Goal: Task Accomplishment & Management: Complete application form

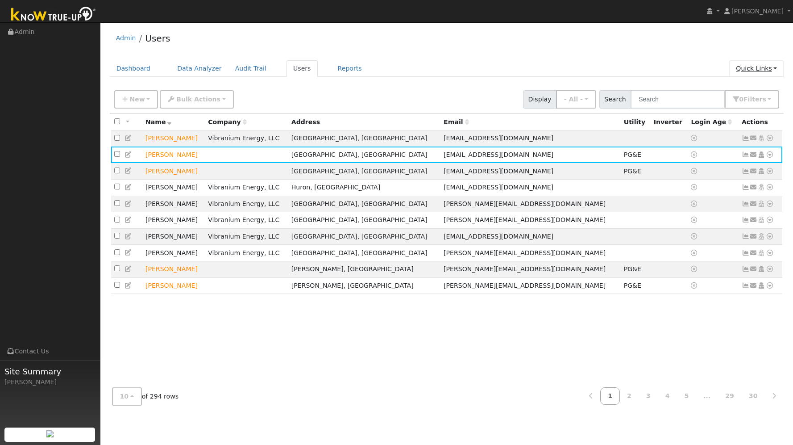
click at [763, 67] on link "Quick Links" at bounding box center [757, 68] width 54 height 17
click at [726, 89] on link "Quick Add" at bounding box center [739, 87] width 91 height 13
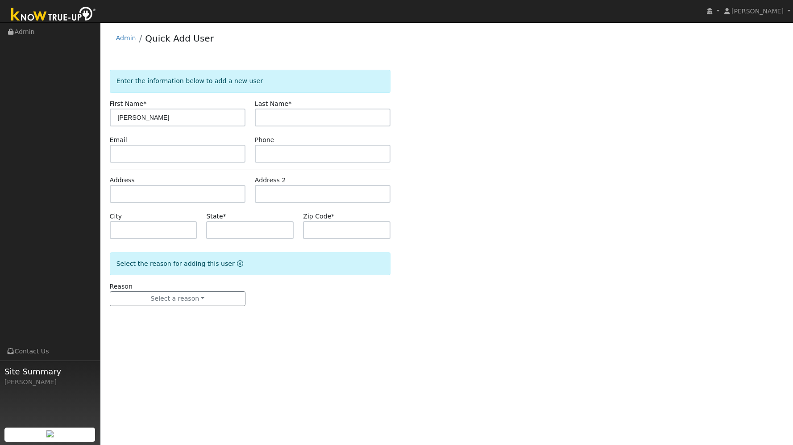
type input "[PERSON_NAME]"
type input "Sessions"
type input "[PERSON_NAME][EMAIL_ADDRESS][PERSON_NAME][DOMAIN_NAME]"
type input "8485848394"
click at [149, 192] on input "text" at bounding box center [178, 194] width 136 height 18
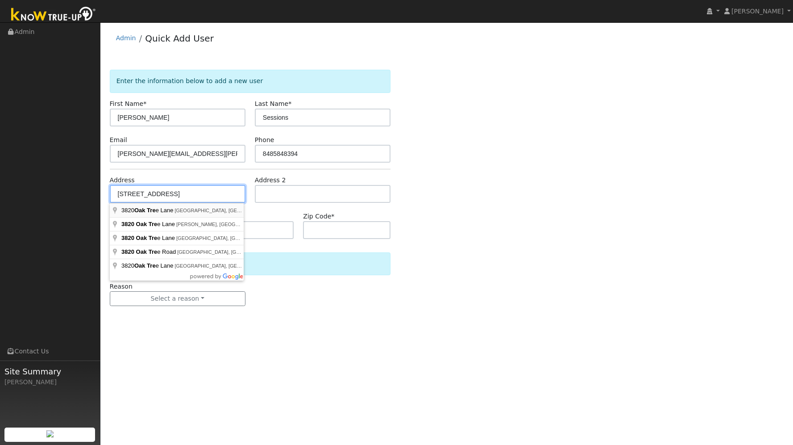
type input "Oak Tree Lane"
type input "Las Vegas"
type input "NV"
type input "89108"
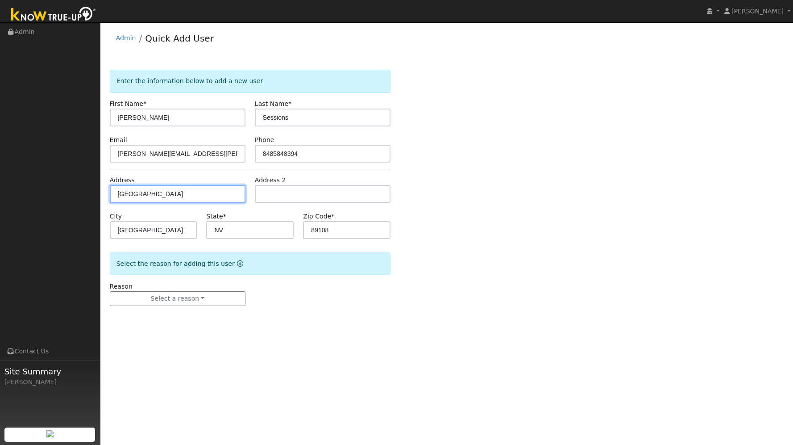
click at [204, 195] on input "Oak Tree Lane" at bounding box center [178, 194] width 136 height 18
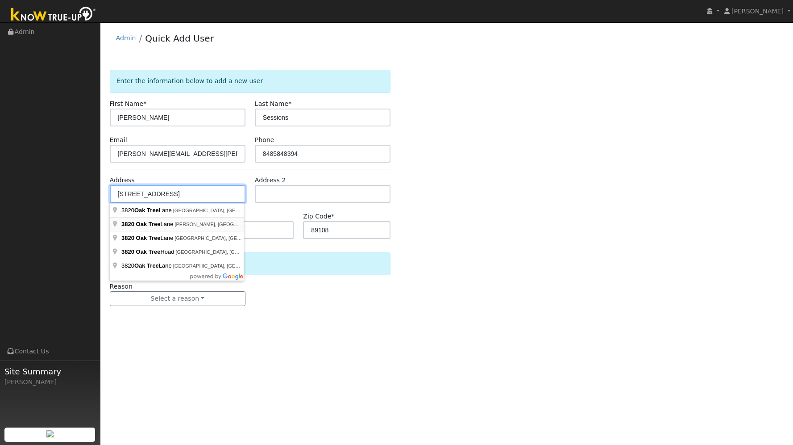
type input "3820 Oak Tree Lane"
type input "Loomis"
type input "CA"
type input "95650"
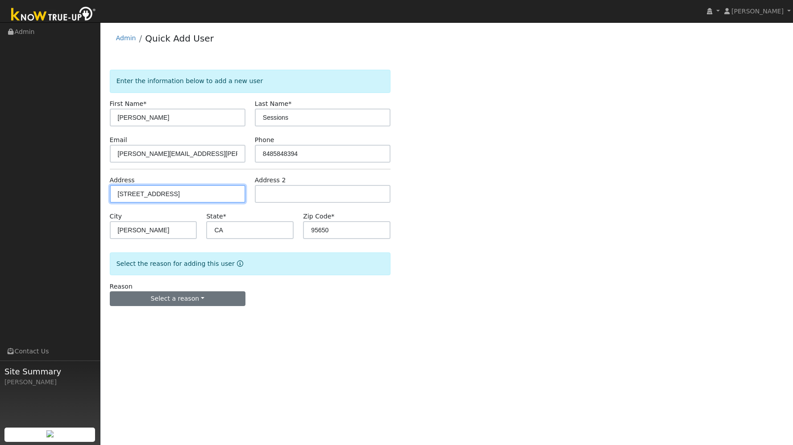
click at [205, 296] on button "Select a reason" at bounding box center [178, 298] width 136 height 15
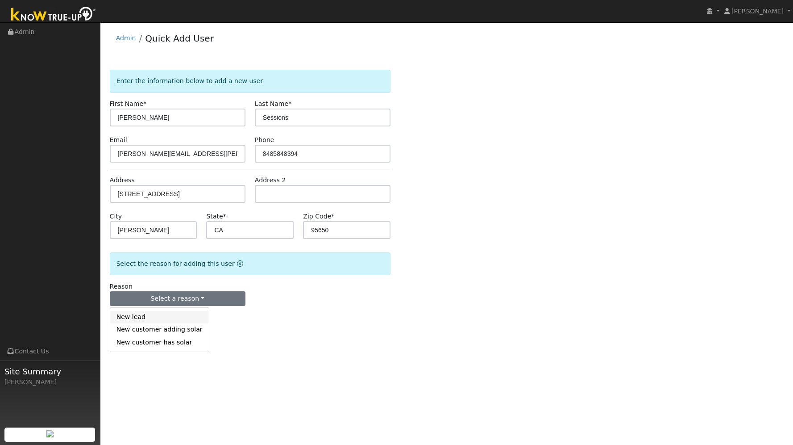
click at [180, 319] on link "New lead" at bounding box center [159, 317] width 99 height 13
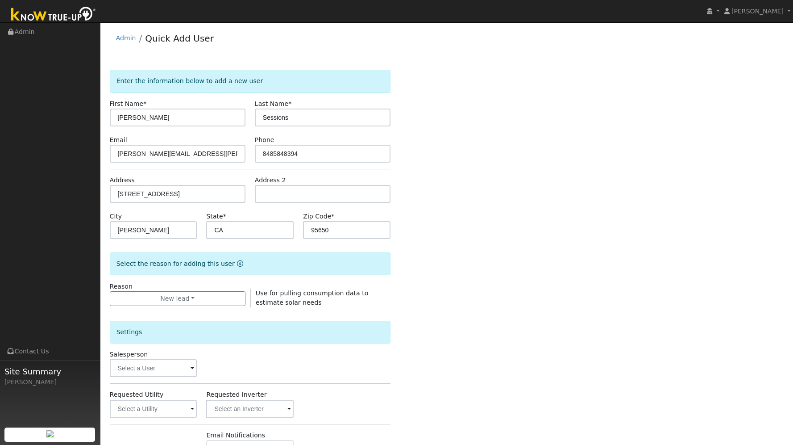
scroll to position [133, 0]
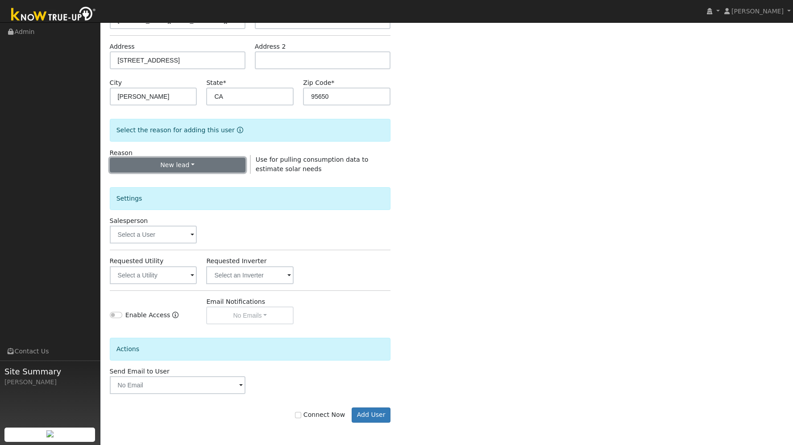
click at [208, 162] on button "New lead" at bounding box center [178, 165] width 136 height 15
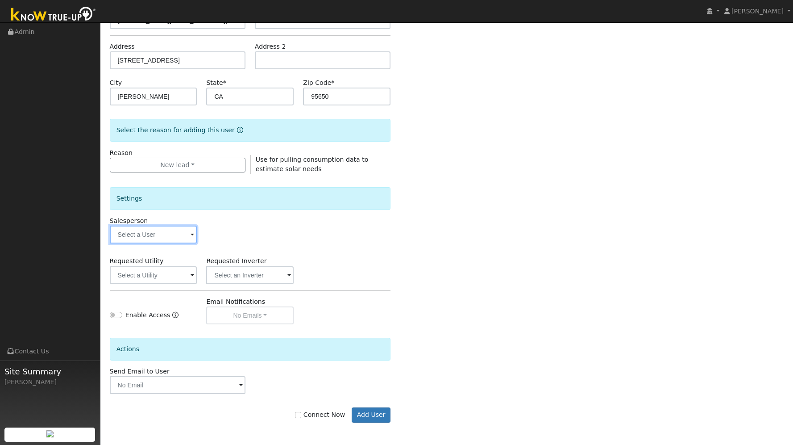
click at [162, 232] on input "text" at bounding box center [154, 234] width 88 height 18
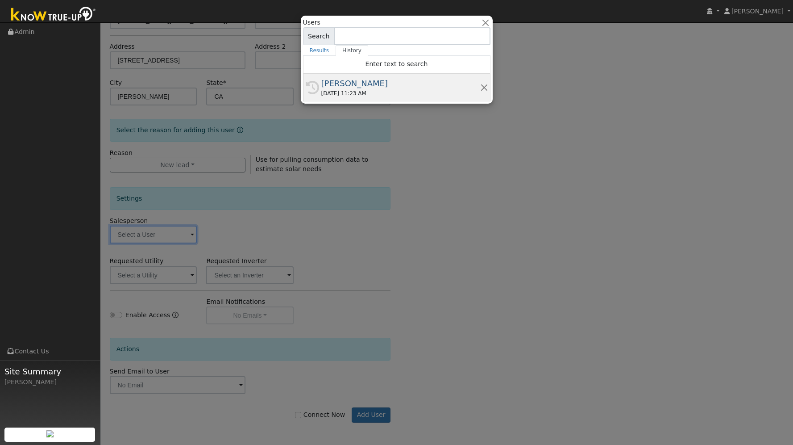
click at [355, 84] on div "[PERSON_NAME]" at bounding box center [400, 83] width 159 height 12
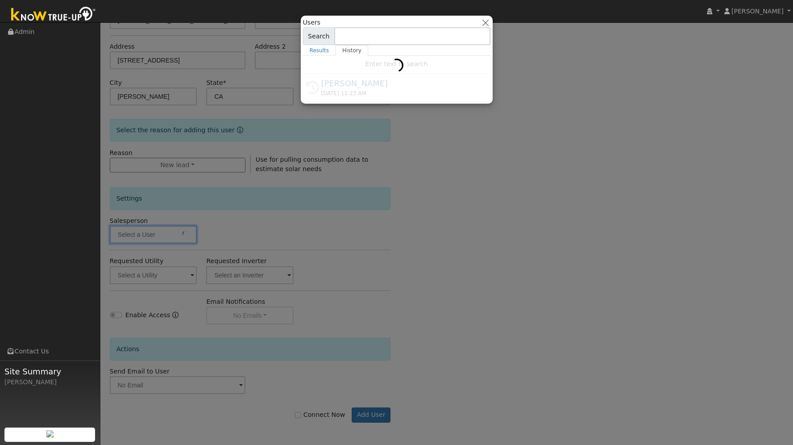
type input "[PERSON_NAME]"
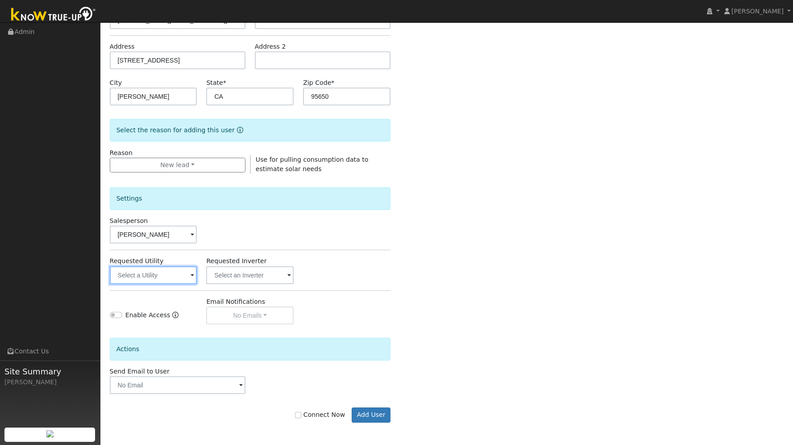
click at [177, 275] on input "text" at bounding box center [154, 275] width 88 height 18
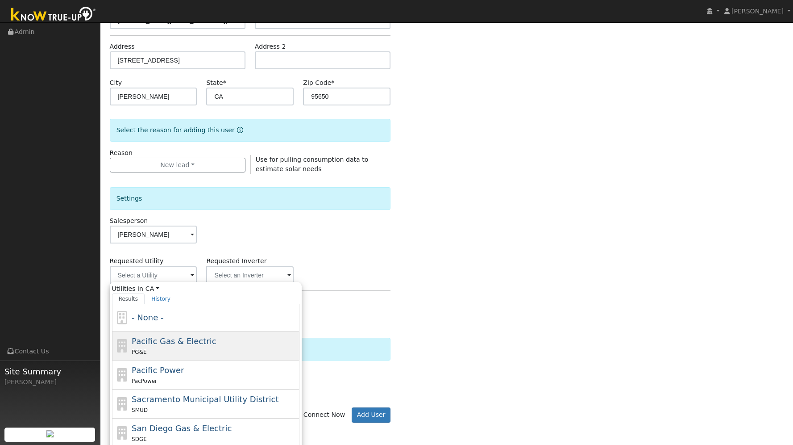
click at [144, 343] on span "Pacific Gas & Electric" at bounding box center [174, 340] width 84 height 9
type input "Pacific Gas & Electric"
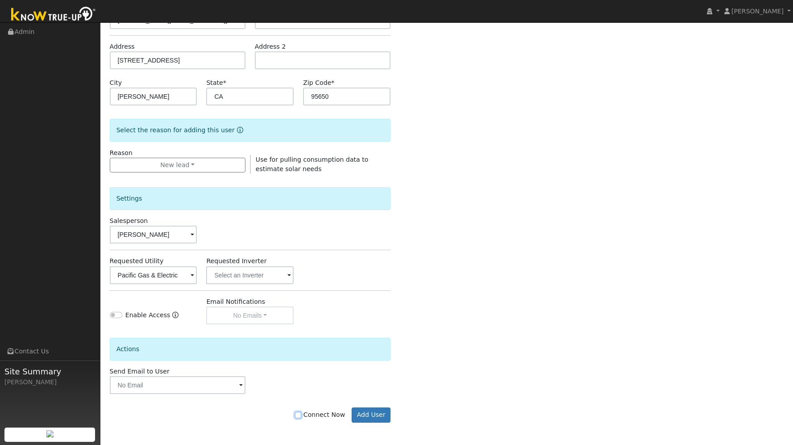
click at [301, 413] on input "Connect Now" at bounding box center [298, 415] width 6 height 6
checkbox input "true"
click at [359, 415] on button "Add User" at bounding box center [371, 414] width 39 height 15
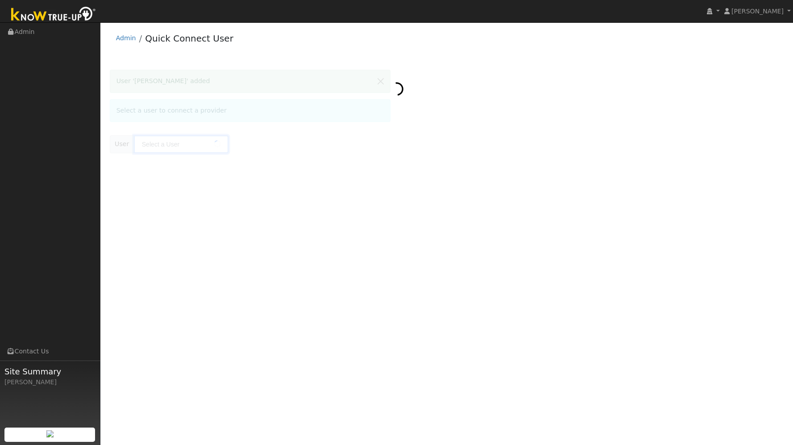
type input "Brady Sessions"
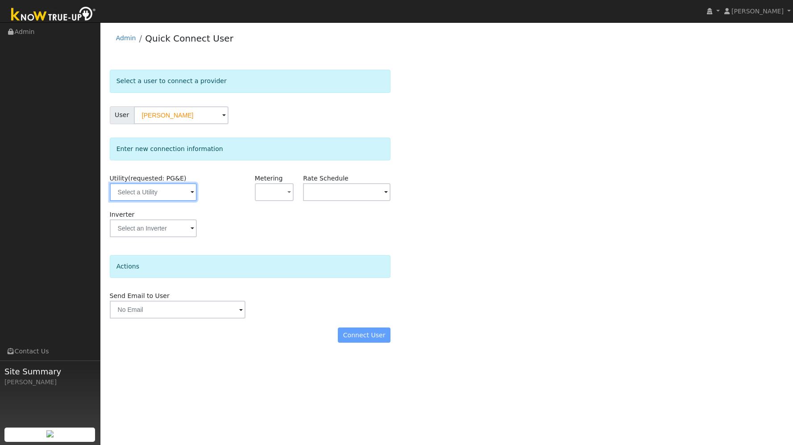
click at [185, 192] on input "text" at bounding box center [154, 192] width 88 height 18
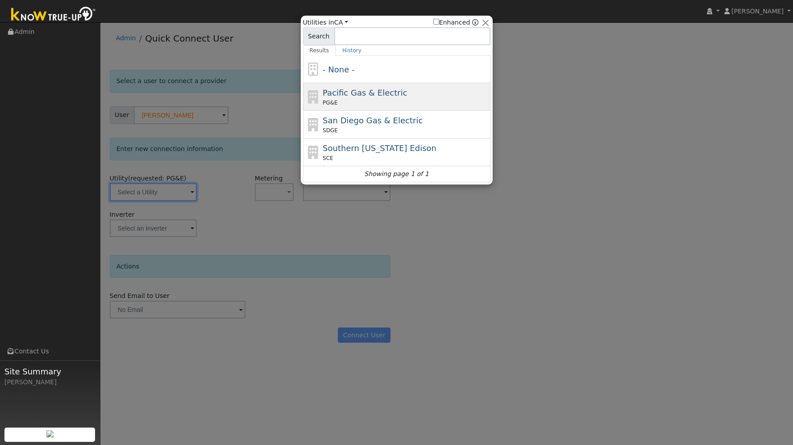
click at [353, 100] on div "PG&E" at bounding box center [406, 103] width 166 height 8
type input "PG&E"
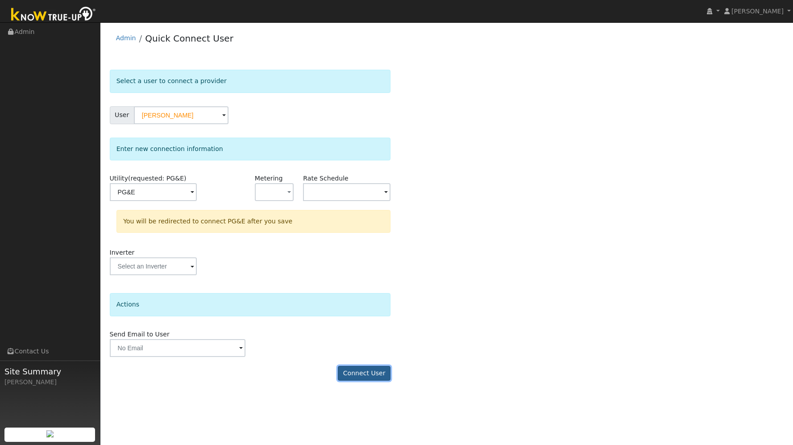
click at [375, 377] on button "Connect User" at bounding box center [364, 373] width 53 height 15
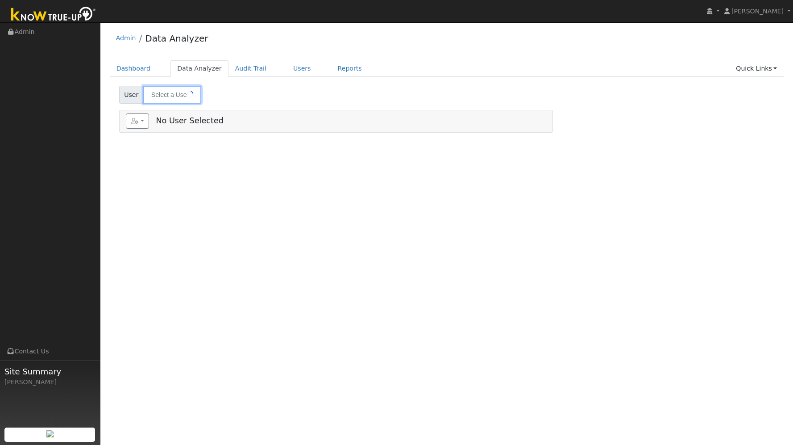
type input "[PERSON_NAME][MEDICAL_DATA]"
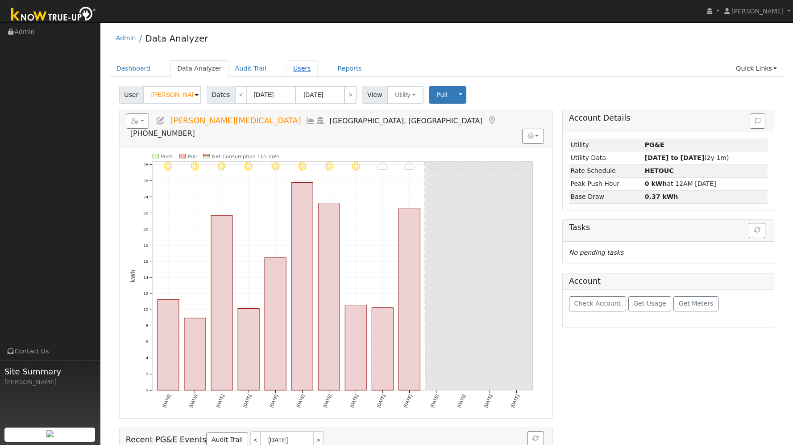
click at [288, 69] on link "Users" at bounding box center [302, 68] width 31 height 17
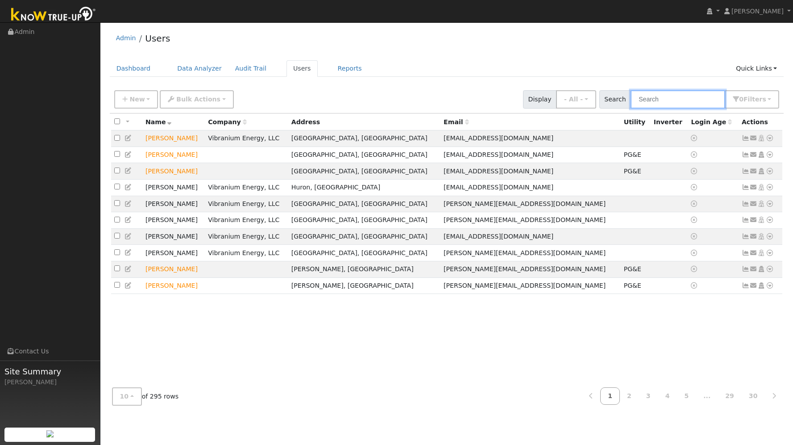
click at [685, 100] on input "text" at bounding box center [678, 99] width 95 height 18
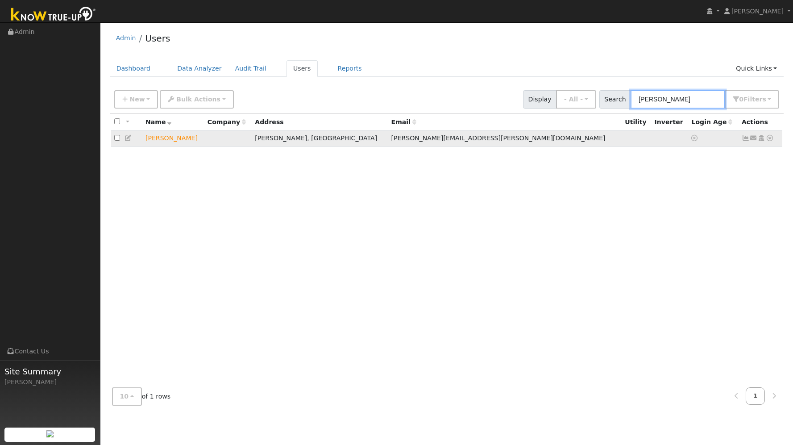
type input "brady"
click at [769, 138] on icon at bounding box center [770, 138] width 8 height 6
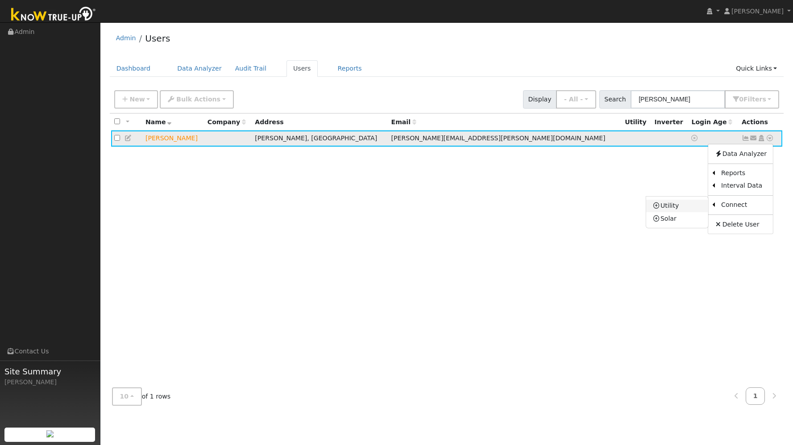
click at [684, 212] on link "Utility" at bounding box center [677, 206] width 62 height 13
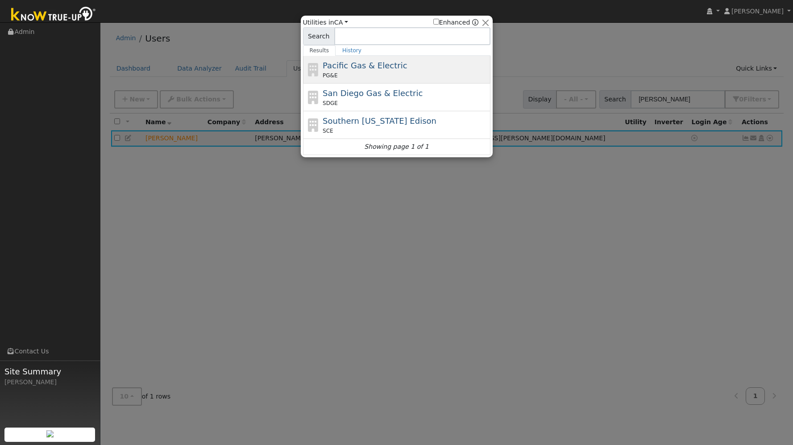
click at [384, 75] on div "PG&E" at bounding box center [406, 75] width 166 height 8
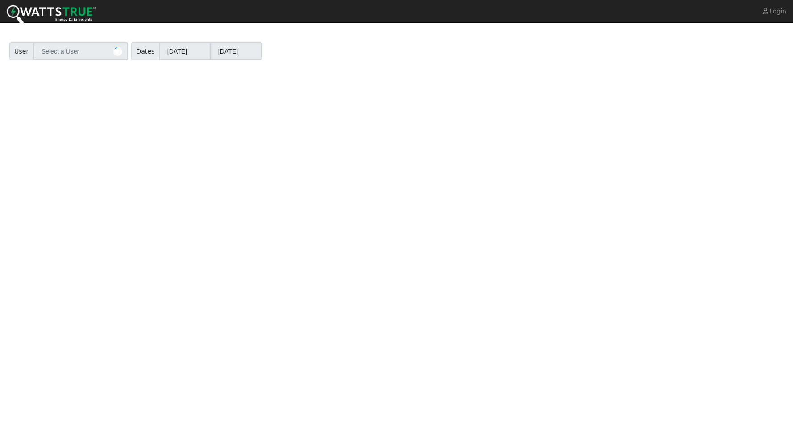
type input "[PERSON_NAME]"
